Goal: Communication & Community: Answer question/provide support

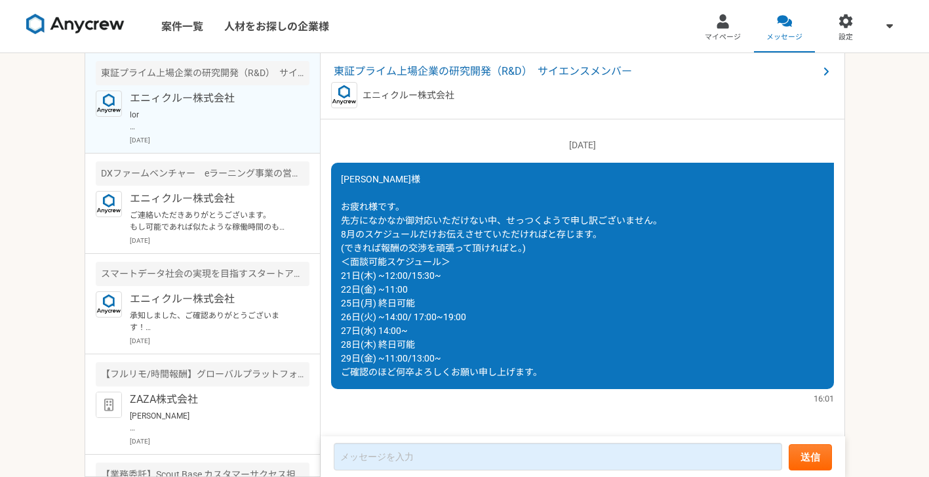
scroll to position [1534, 0]
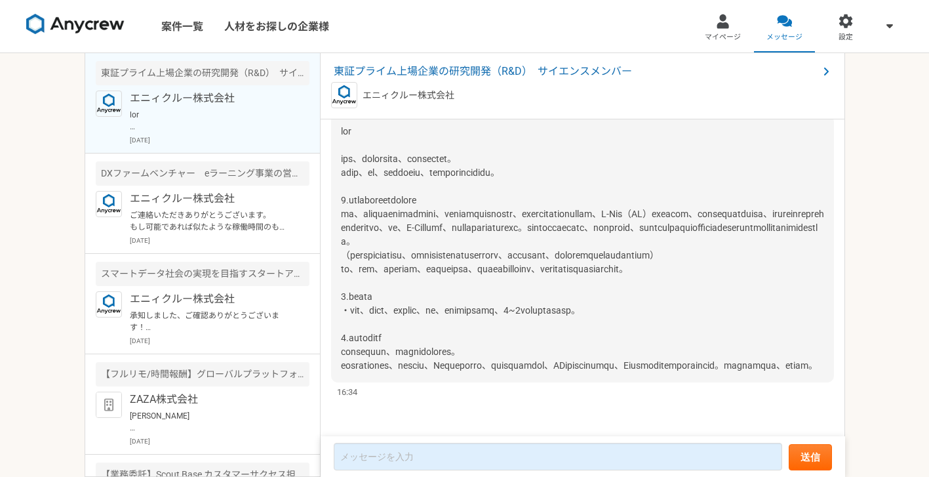
scroll to position [1799, 0]
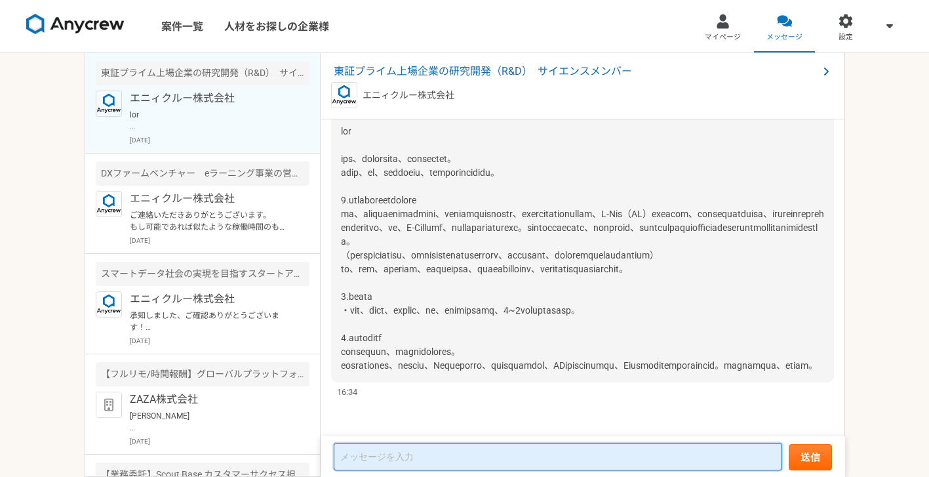
click at [426, 460] on textarea at bounding box center [558, 457] width 448 height 28
type textarea "し"
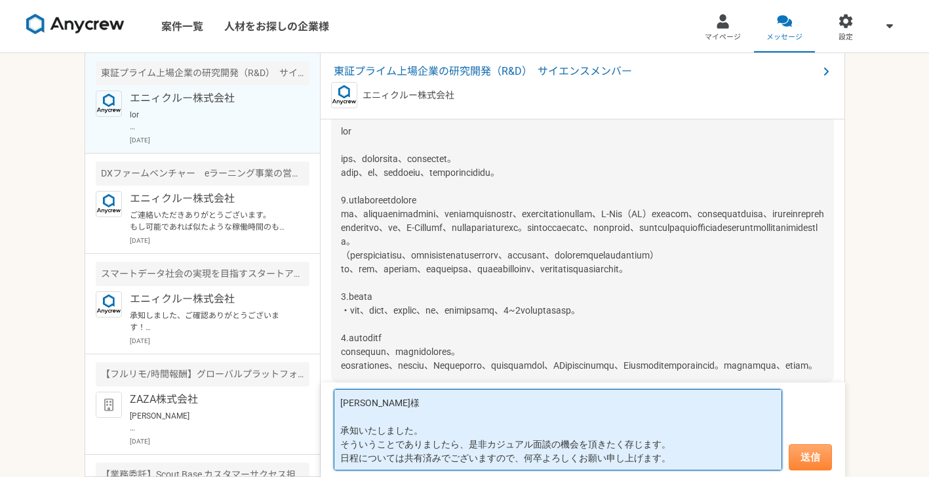
type textarea "[PERSON_NAME]様 承知いたしました。 そういうことでありましたら、是非カジュアル面談の機会を頂きたく存じます。 日程については共有済みでございます…"
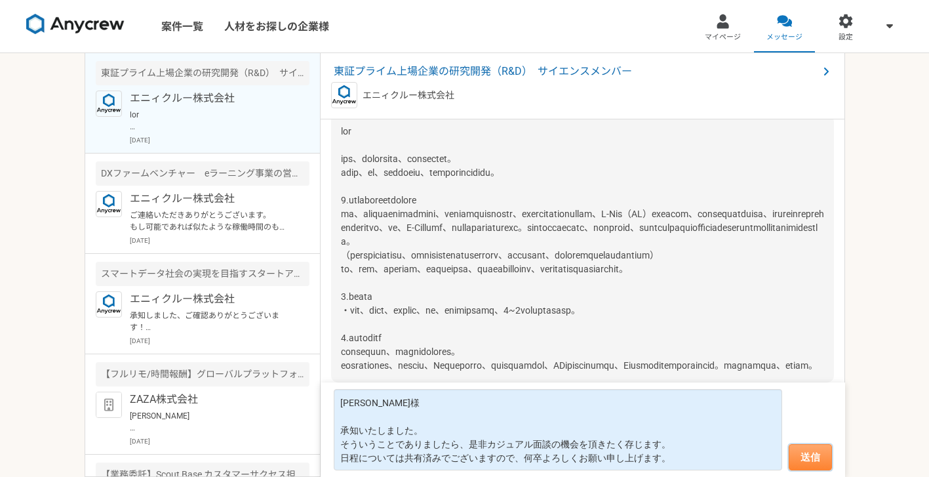
click at [805, 457] on button "送信" at bounding box center [810, 457] width 43 height 26
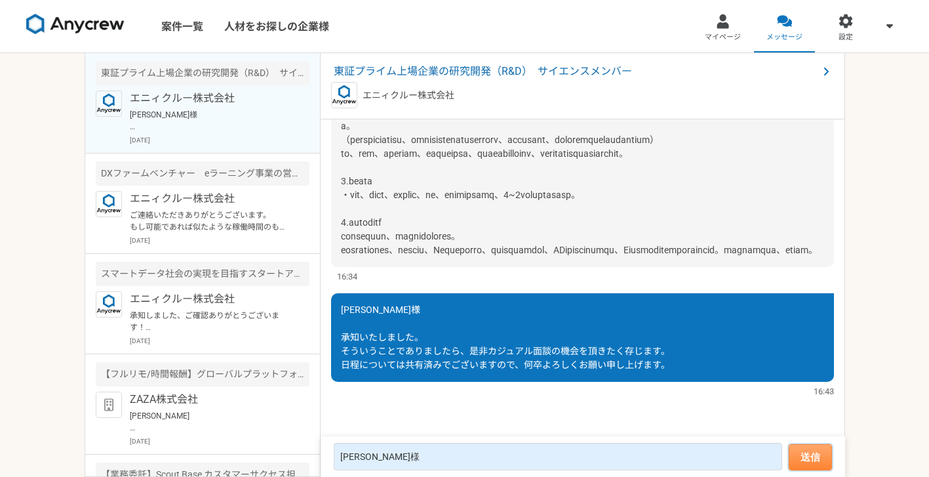
scroll to position [1731, 0]
